Goal: Task Accomplishment & Management: Use online tool/utility

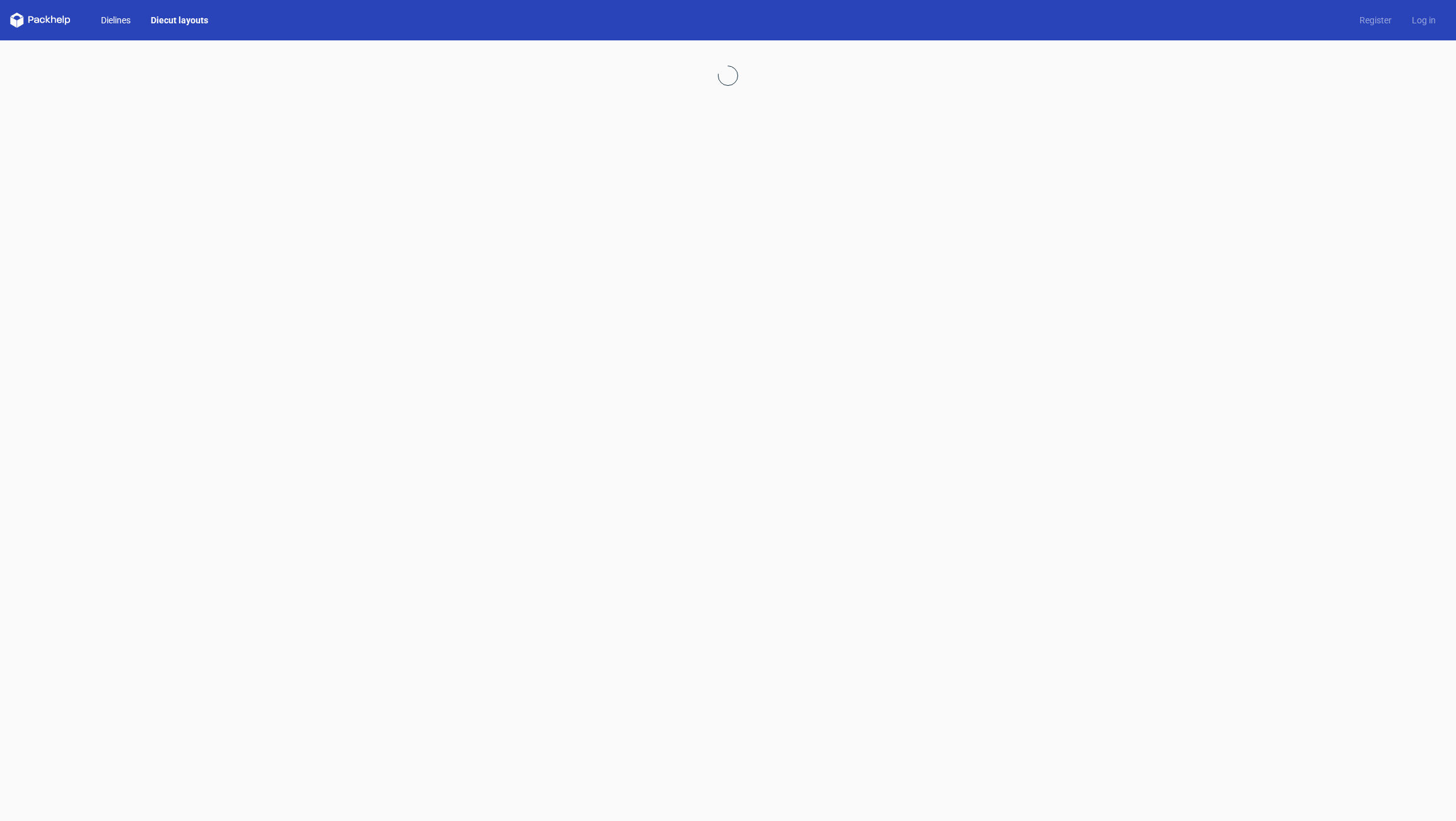
click at [120, 19] on link "Dielines" at bounding box center [115, 20] width 50 height 12
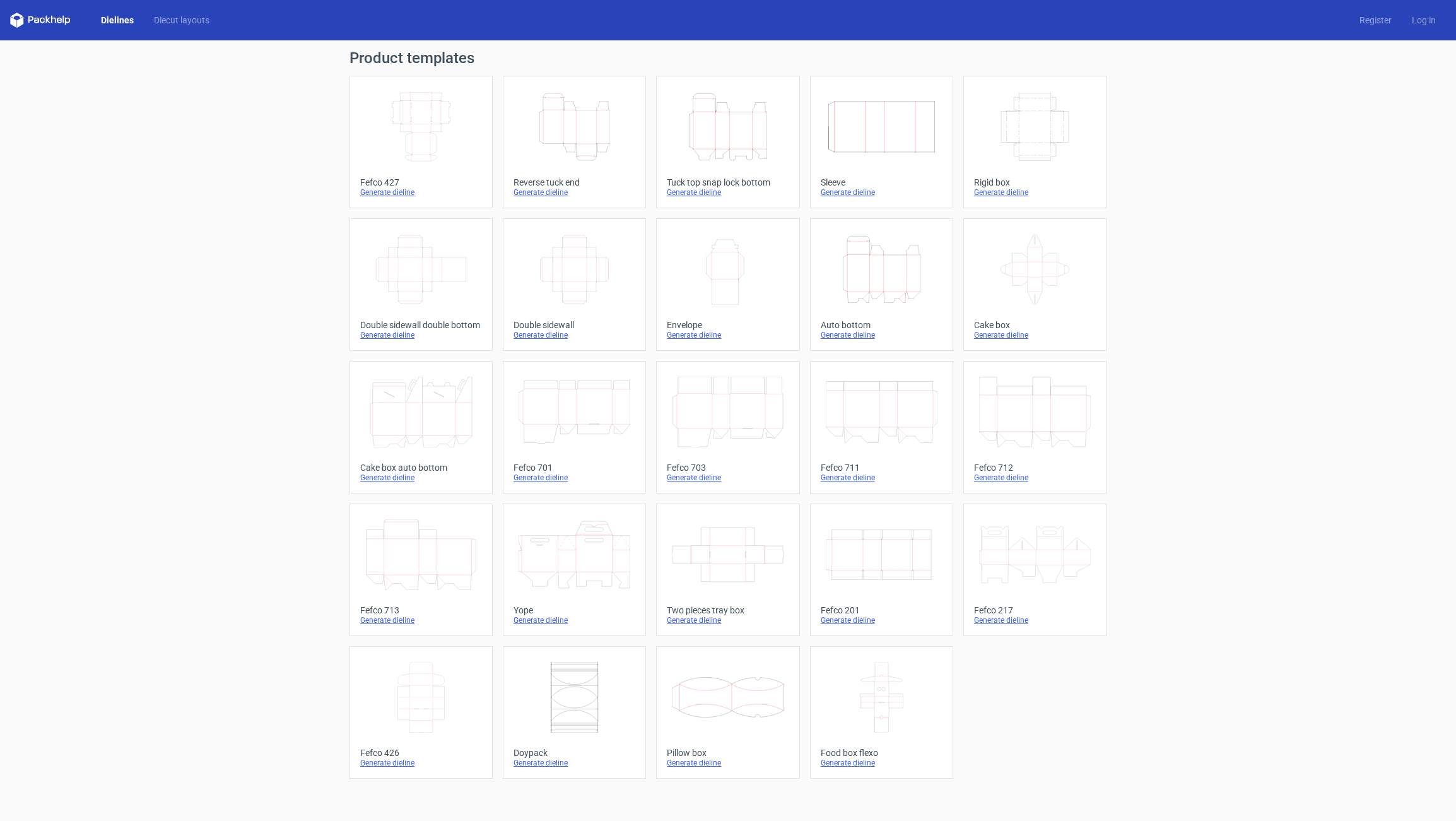
click at [749, 127] on icon "Height Depth Width" at bounding box center [728, 127] width 112 height 71
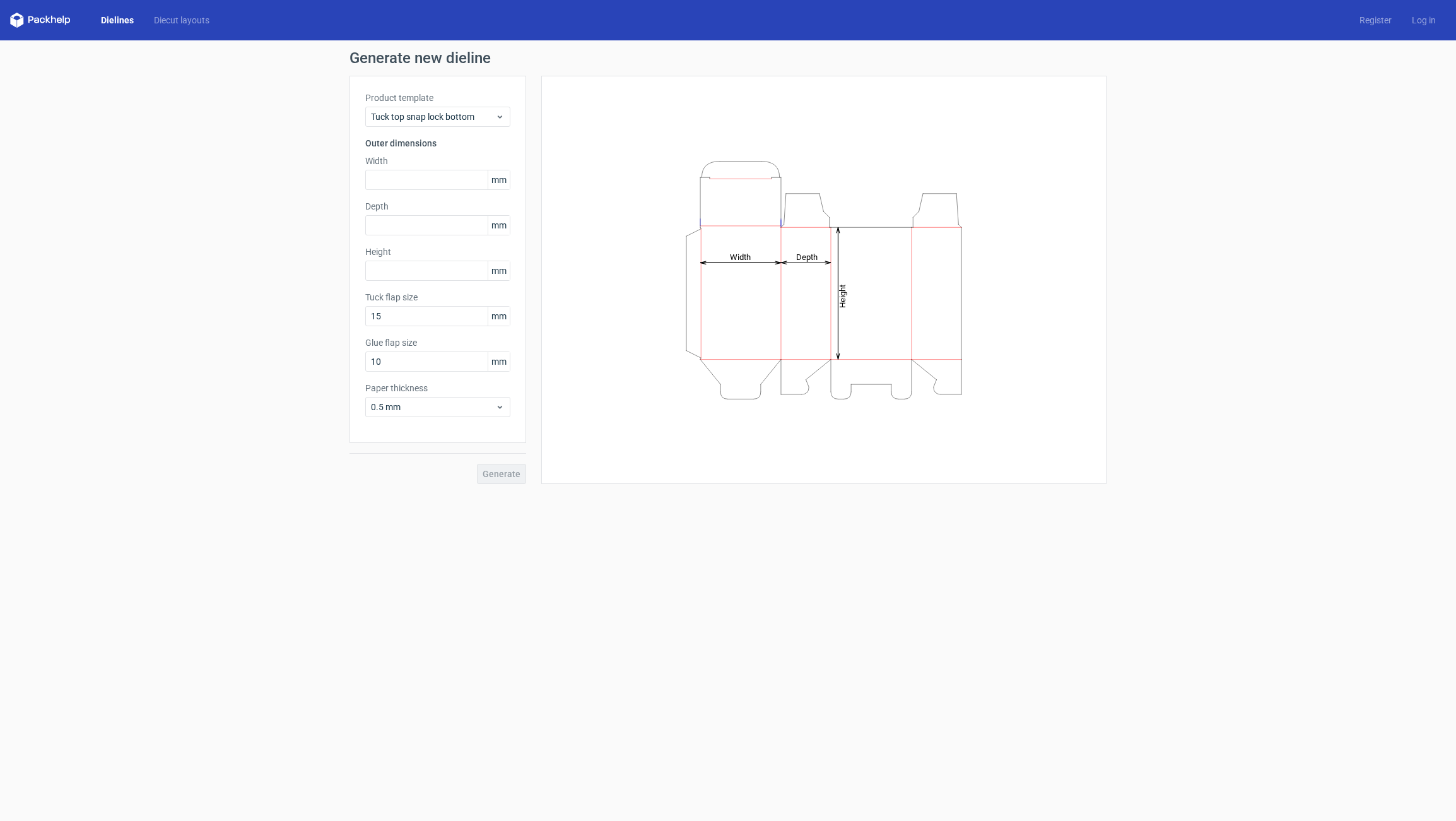
click at [126, 28] on div "Dielines Diecut layouts Register Log in" at bounding box center [728, 20] width 1456 height 41
click at [124, 19] on link "Dielines" at bounding box center [117, 20] width 53 height 12
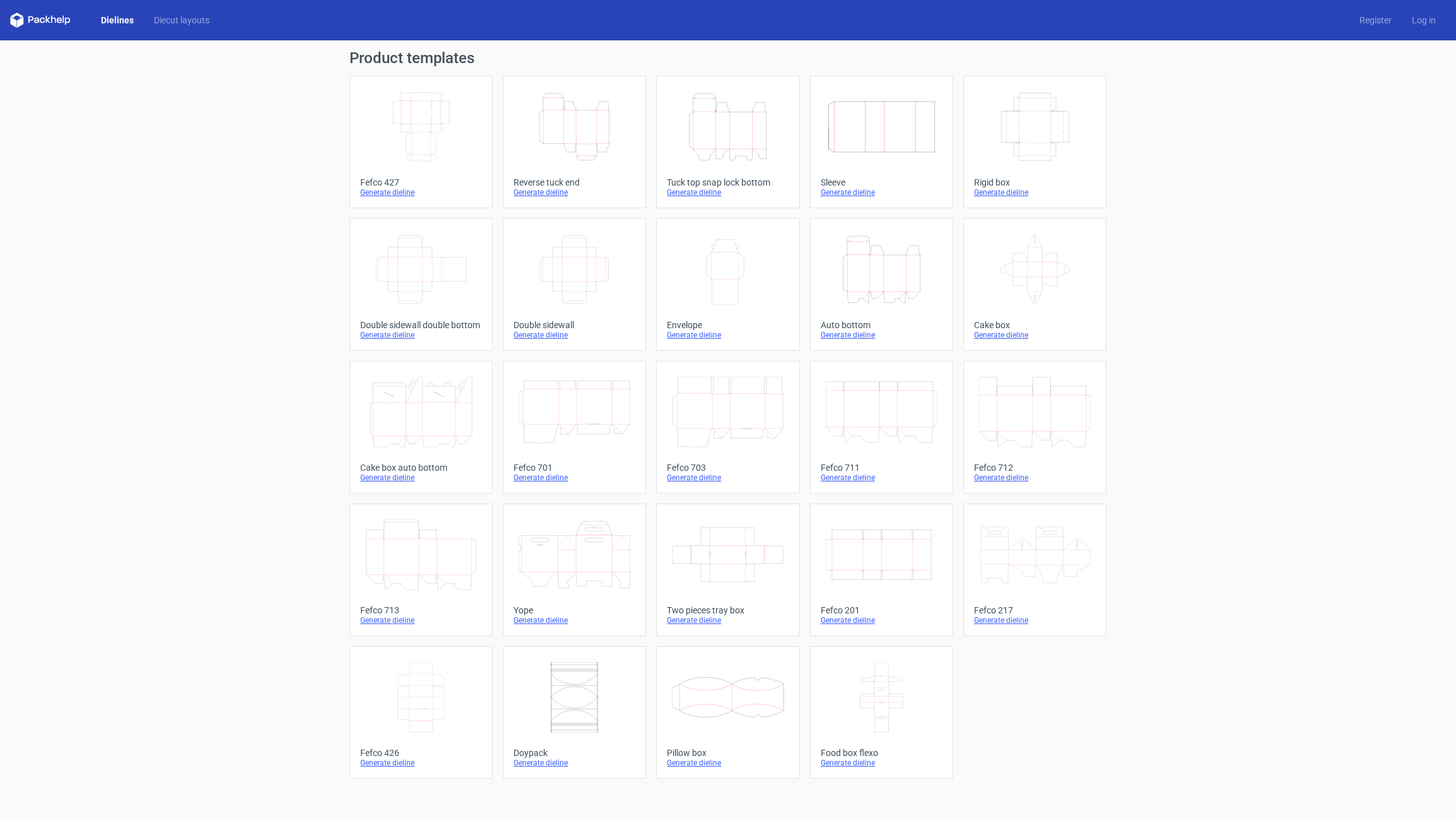
click at [888, 268] on icon "Height Depth Width" at bounding box center [882, 269] width 112 height 71
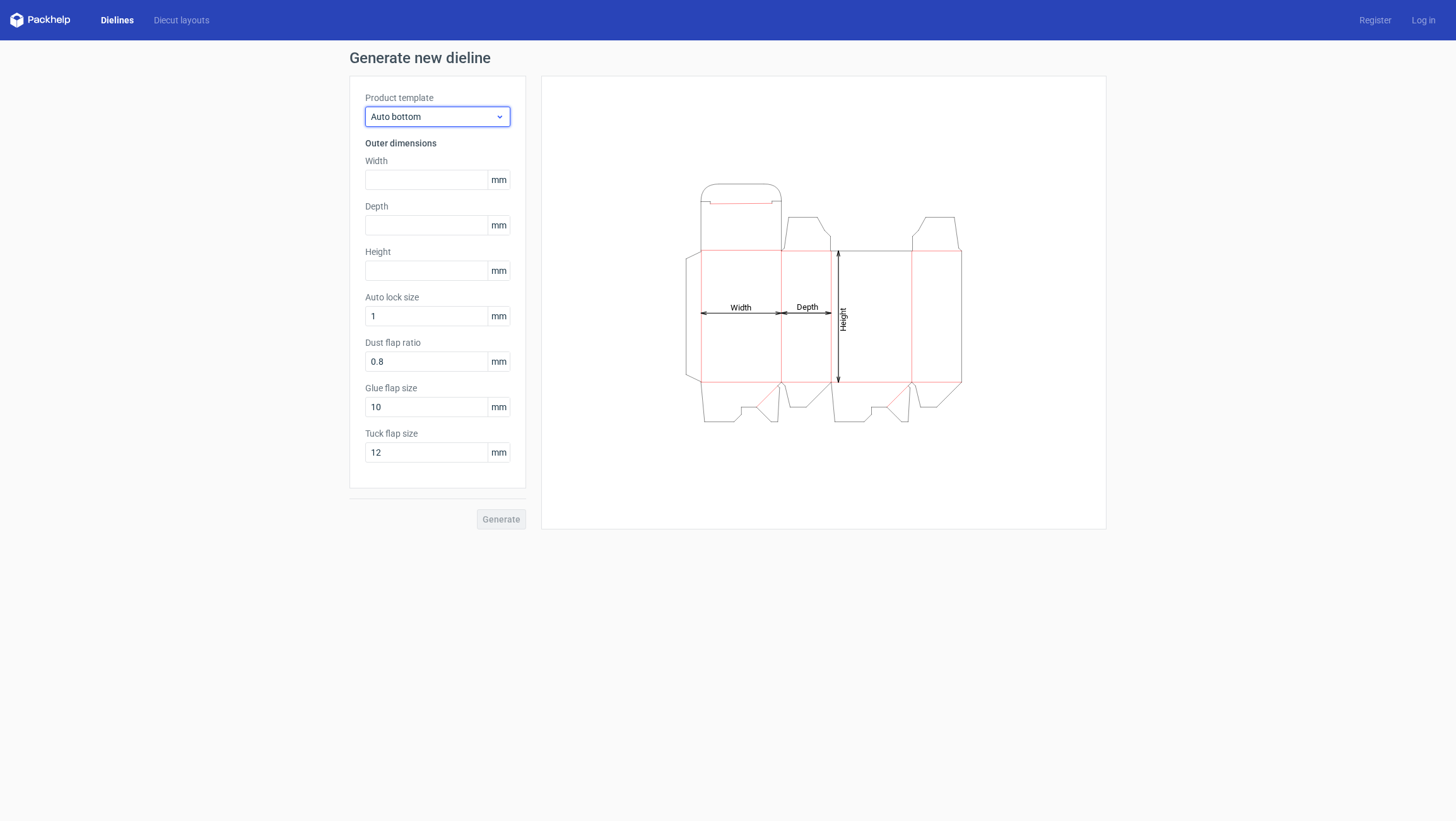
click at [416, 121] on span "Auto bottom" at bounding box center [433, 117] width 124 height 12
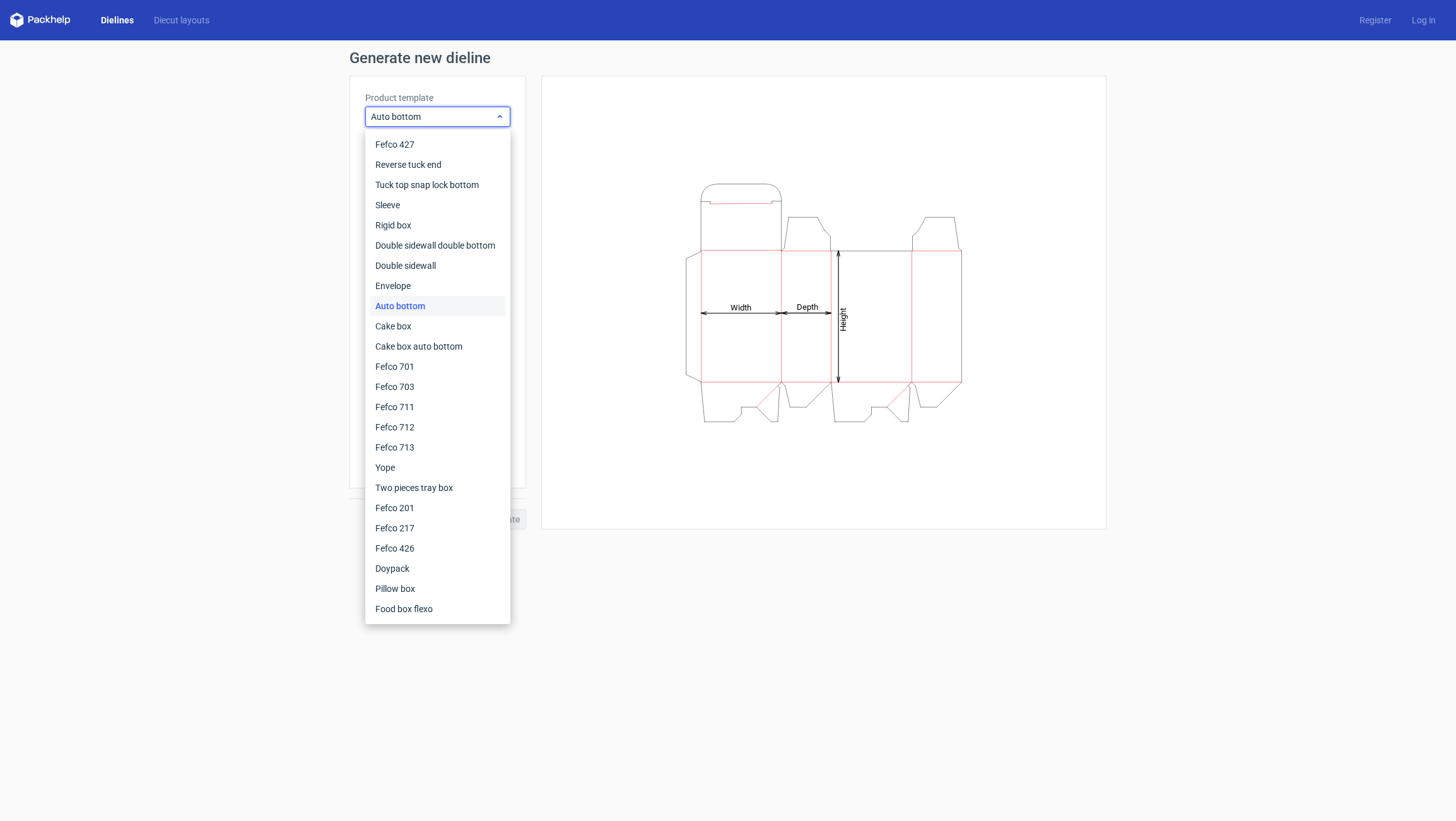
click at [418, 121] on span "Auto bottom" at bounding box center [433, 117] width 124 height 12
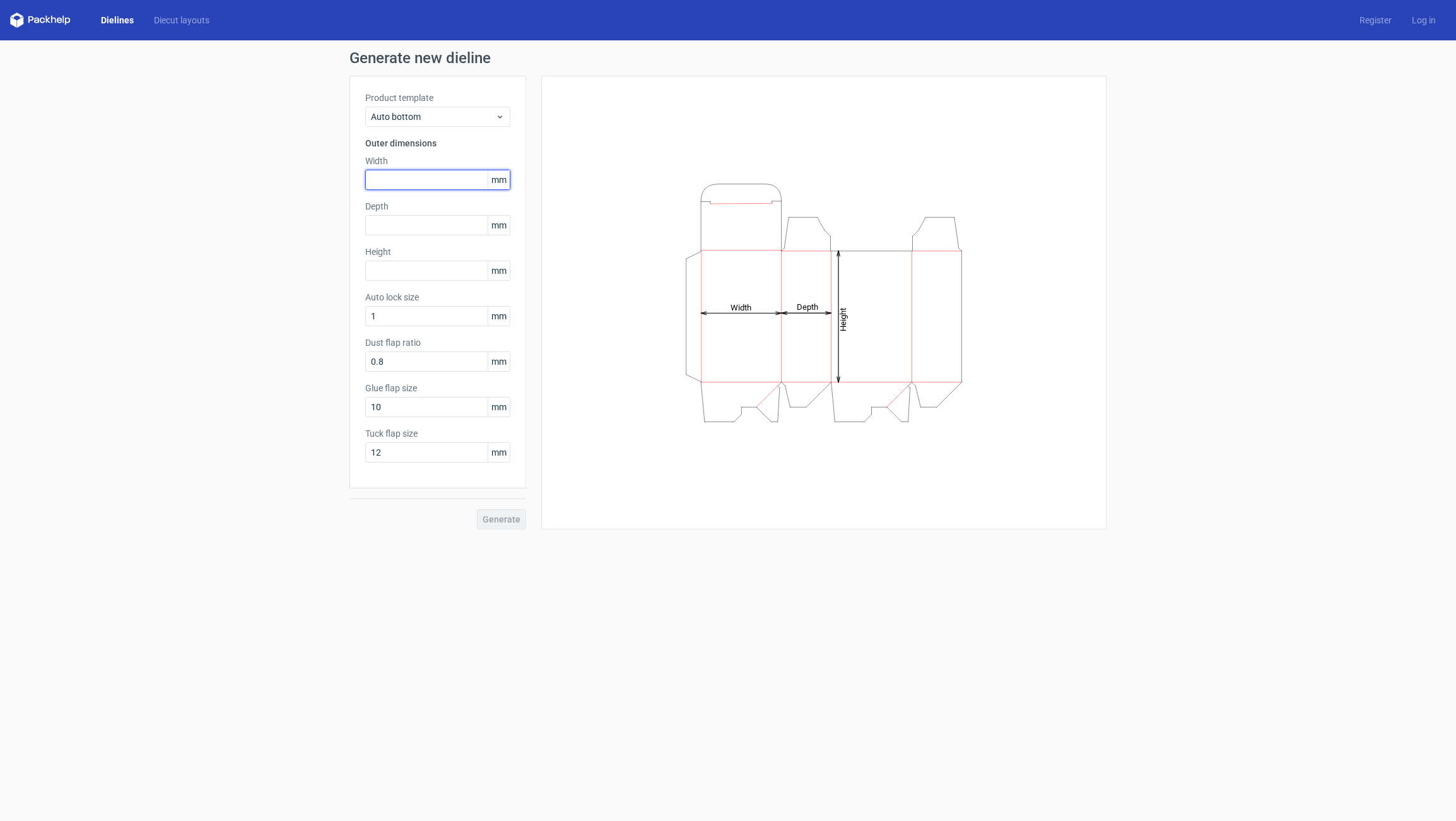
click at [389, 185] on input "text" at bounding box center [437, 180] width 145 height 20
type input "168"
click at [378, 220] on input "text" at bounding box center [437, 225] width 145 height 20
type input "112"
click at [455, 599] on form "Generate new dieline Product template Auto bottom Outer dimensions Width 168 mm…" at bounding box center [728, 430] width 1456 height 780
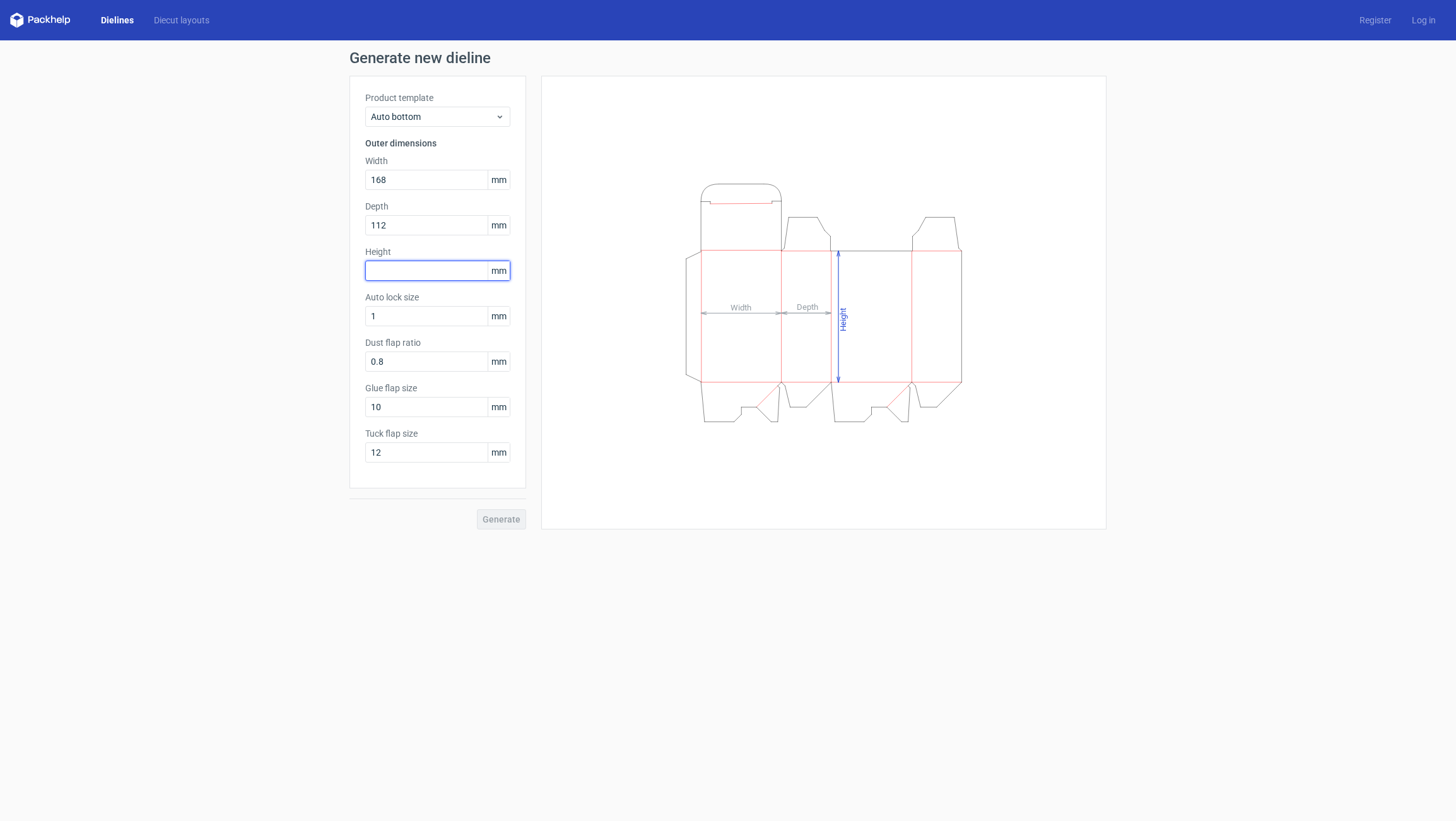
click at [391, 263] on input "text" at bounding box center [437, 271] width 145 height 20
click at [390, 317] on div "Auto lock size 1 mm" at bounding box center [437, 308] width 145 height 35
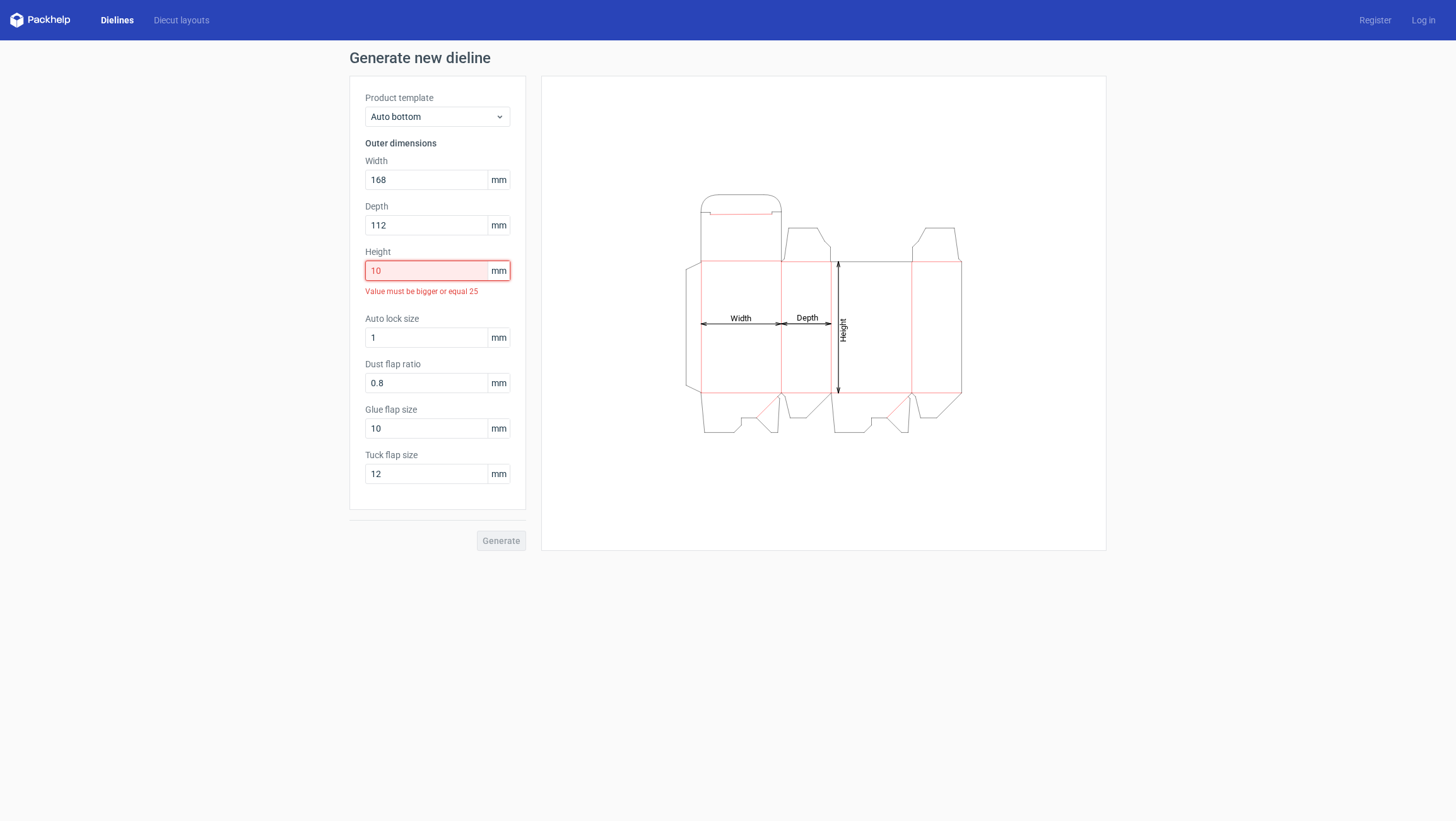
click at [387, 274] on input "10" at bounding box center [437, 271] width 145 height 20
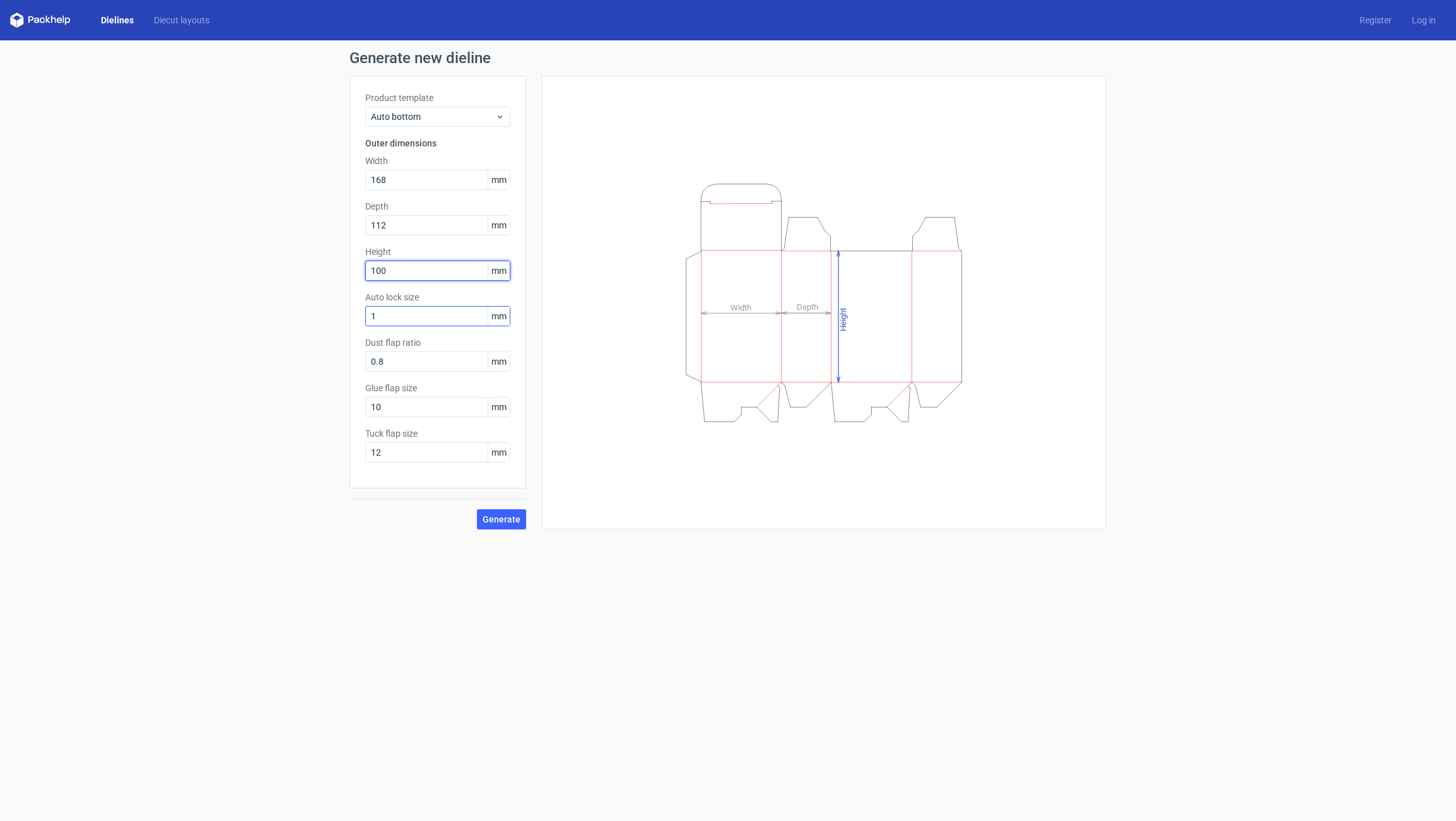
type input "100"
click at [400, 321] on input "1" at bounding box center [437, 316] width 145 height 20
click at [394, 318] on input "1" at bounding box center [437, 316] width 145 height 20
type input "30"
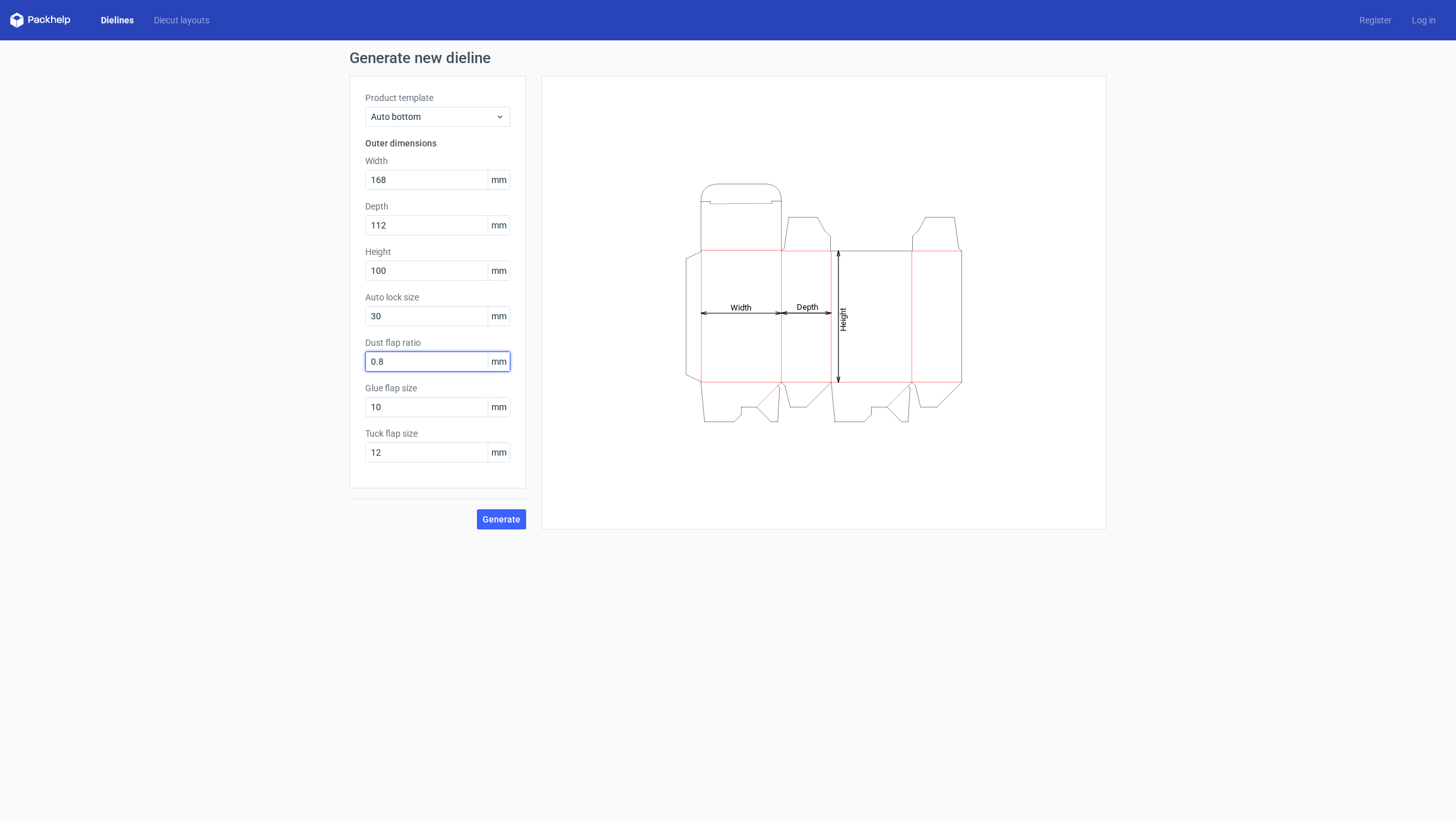
click at [390, 363] on input "0.8" at bounding box center [437, 361] width 145 height 20
click at [390, 362] on input "0.8" at bounding box center [437, 361] width 145 height 20
click at [390, 362] on input "0" at bounding box center [437, 361] width 145 height 20
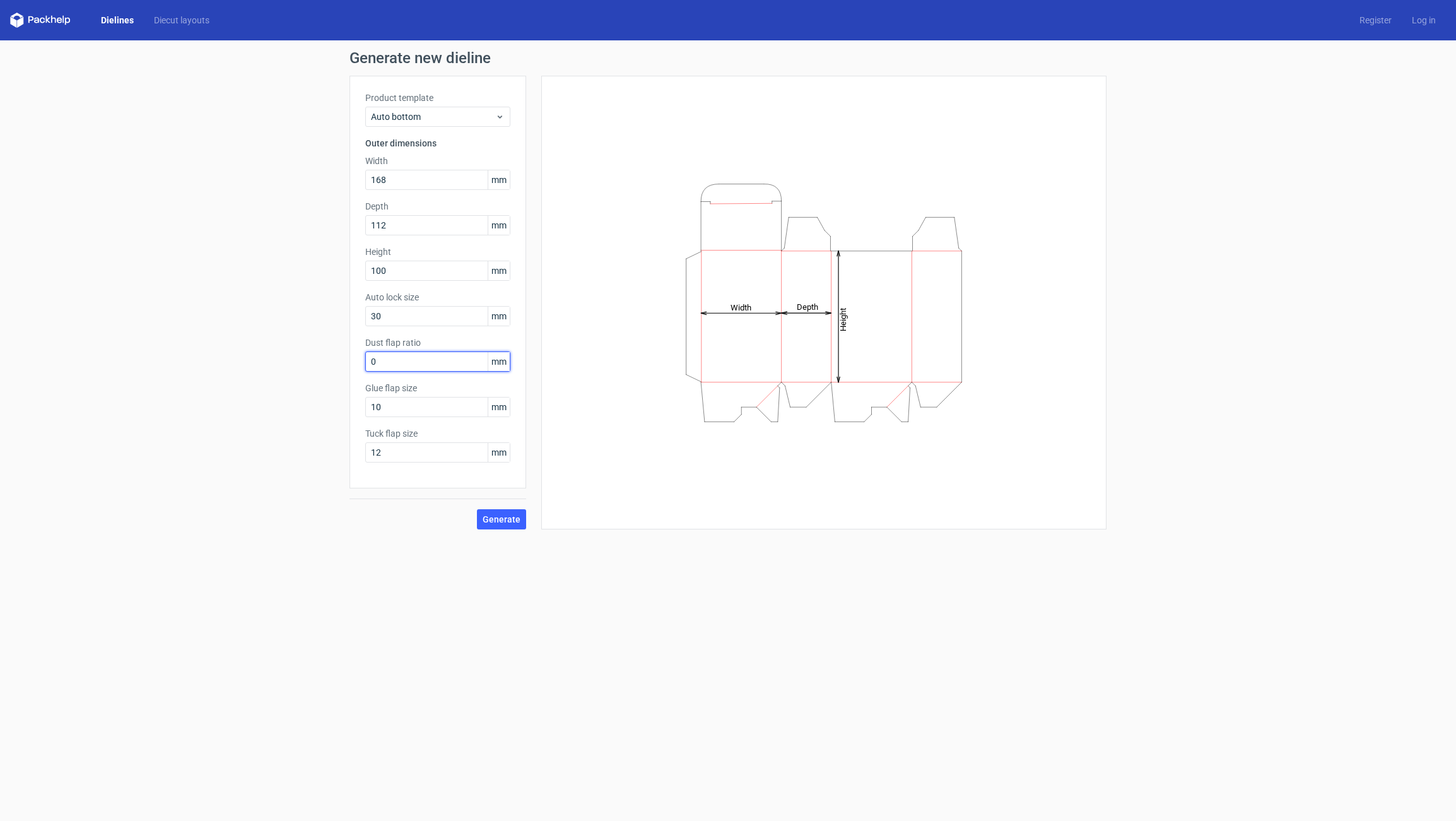
click at [390, 362] on input "0" at bounding box center [437, 361] width 145 height 20
type input "1"
click at [391, 402] on input "10" at bounding box center [437, 407] width 145 height 20
click at [390, 403] on input "10" at bounding box center [437, 407] width 145 height 20
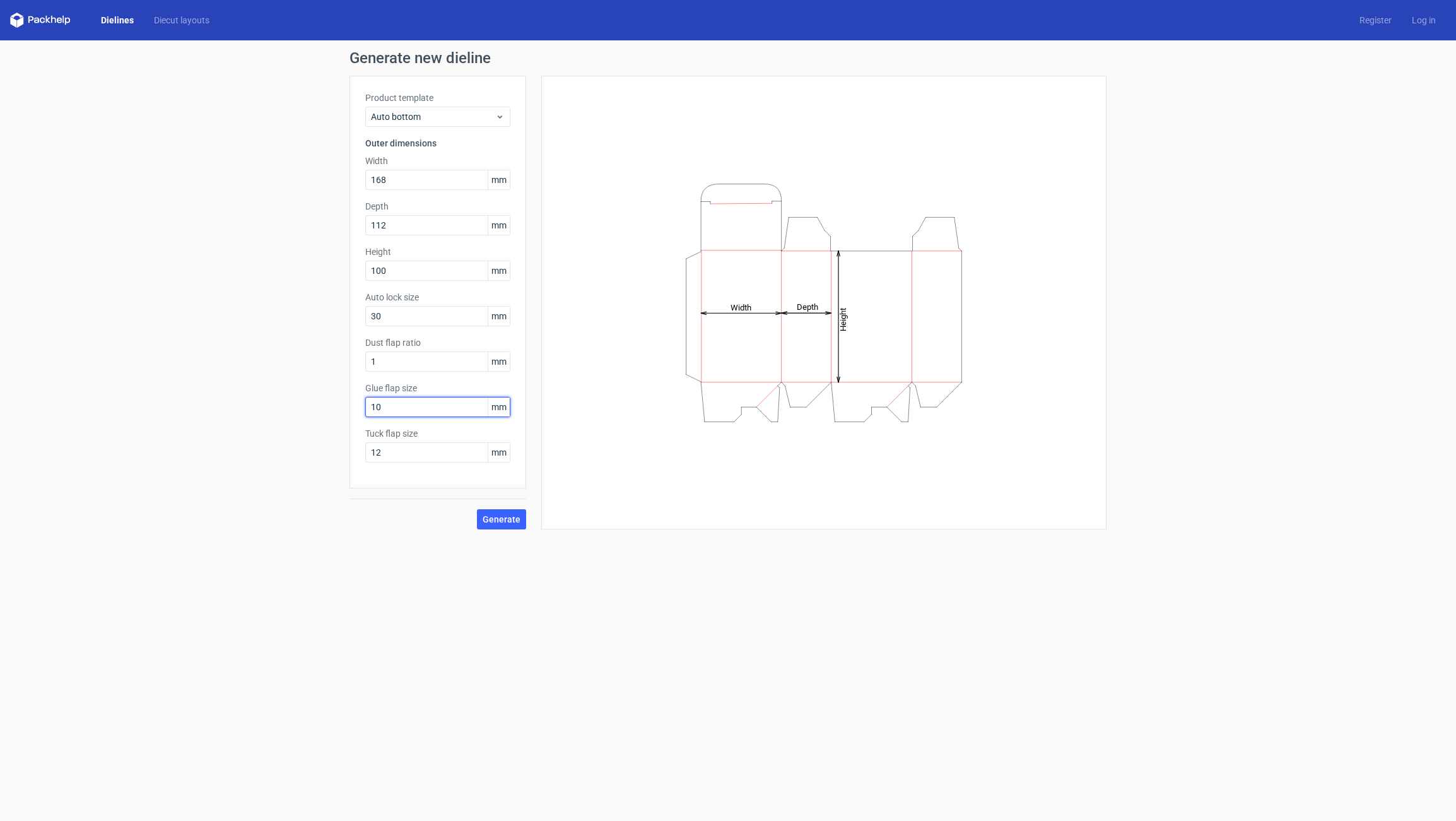
click at [390, 403] on input "10" at bounding box center [437, 407] width 145 height 20
type input "30"
click at [397, 450] on input "12" at bounding box center [437, 453] width 145 height 20
click at [392, 450] on input "12" at bounding box center [437, 453] width 145 height 20
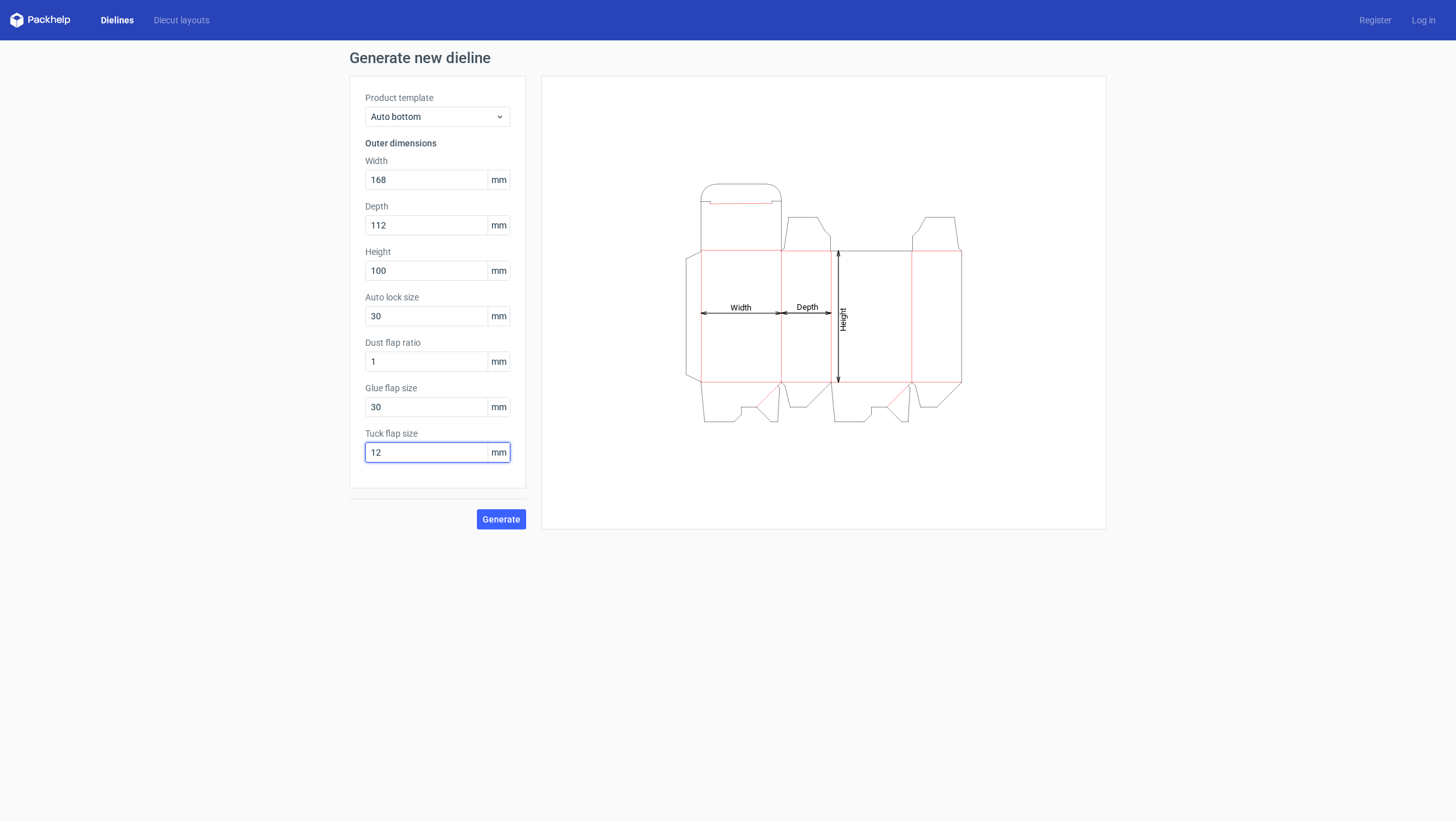
click at [392, 450] on input "12" at bounding box center [437, 453] width 145 height 20
type input "20"
drag, startPoint x: 338, startPoint y: 489, endPoint x: 438, endPoint y: 507, distance: 101.6
click at [353, 490] on div "Generate new dieline Product template Auto bottom Outer dimensions Width 168 mm…" at bounding box center [728, 290] width 1456 height 500
click at [488, 515] on span "Generate" at bounding box center [501, 519] width 38 height 9
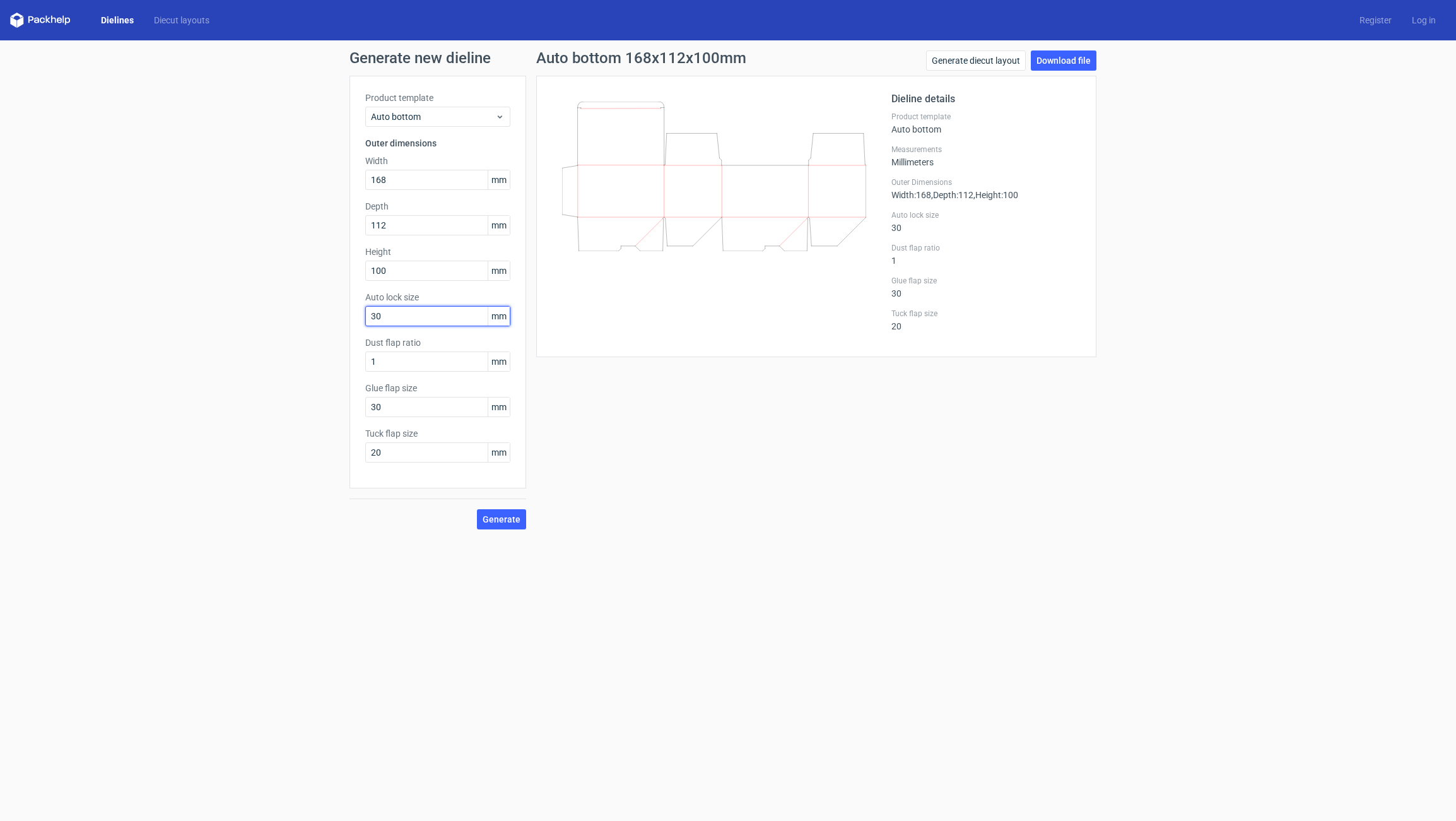
click at [400, 321] on input "30" at bounding box center [437, 316] width 145 height 20
click at [503, 521] on span "Generate" at bounding box center [501, 519] width 38 height 9
click at [387, 317] on input "10" at bounding box center [437, 316] width 145 height 20
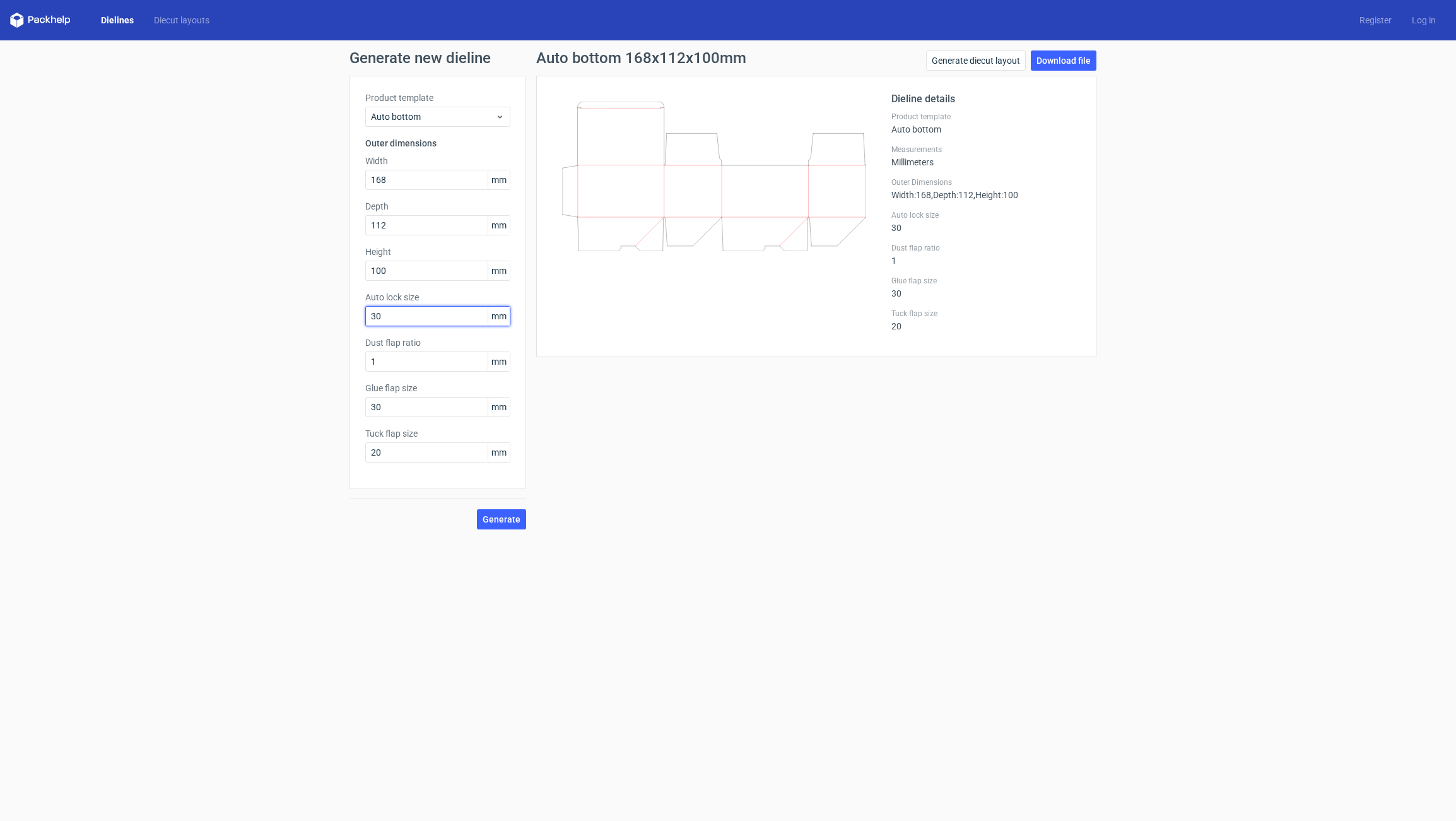
type input "30"
click at [503, 539] on div "Generate new dieline Product template Auto bottom Outer dimensions Width 168 mm…" at bounding box center [728, 290] width 1456 height 500
click at [499, 529] on button "Generate" at bounding box center [502, 519] width 49 height 20
click at [1072, 58] on link "Download file" at bounding box center [1064, 61] width 66 height 20
